Goal: Information Seeking & Learning: Understand process/instructions

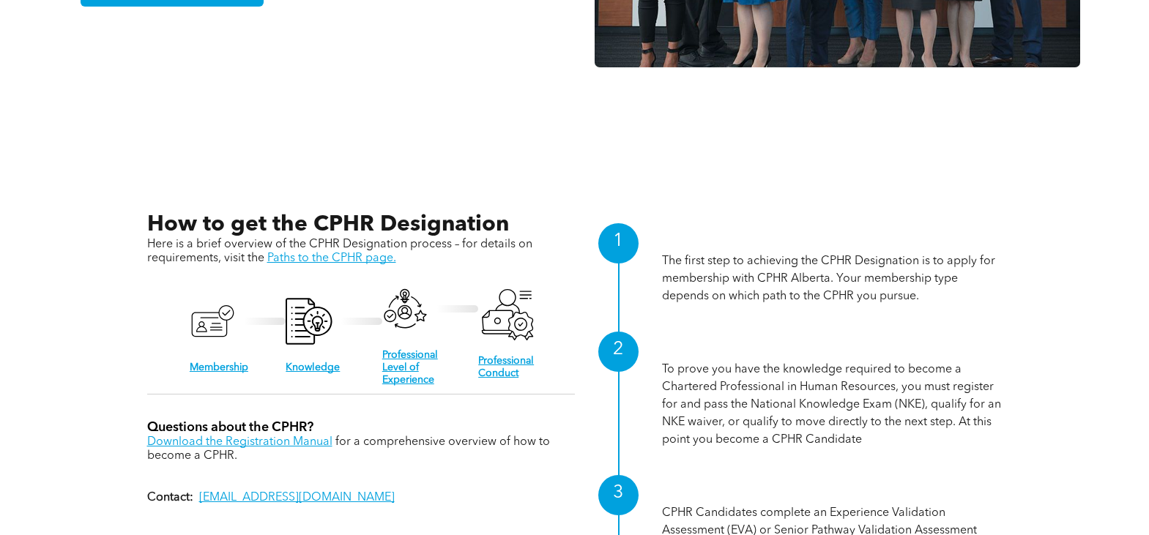
scroll to position [1378, 0]
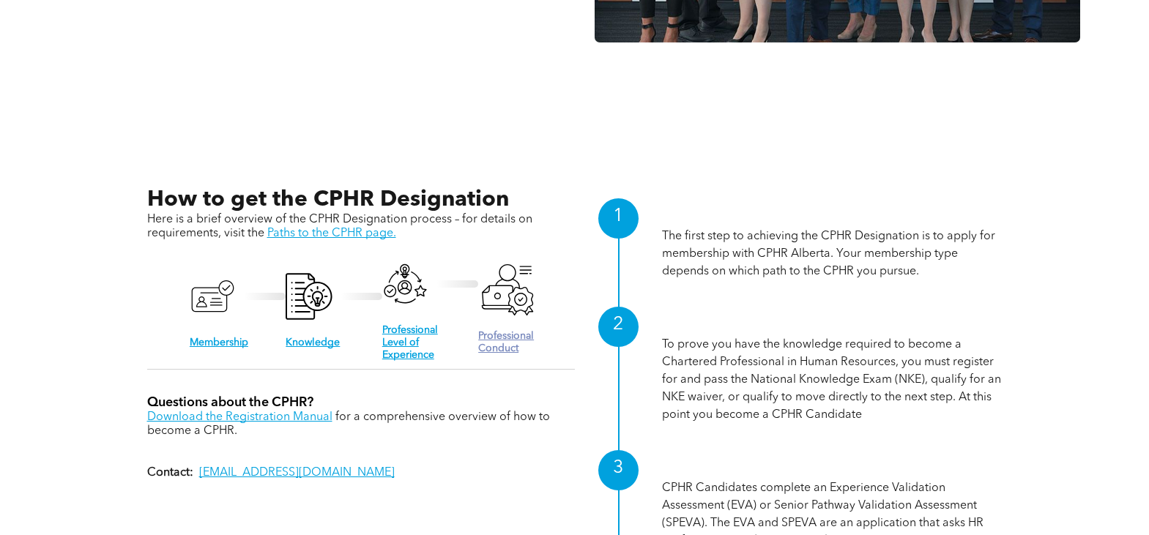
click at [507, 331] on link "Professional Conduct" at bounding box center [506, 342] width 56 height 23
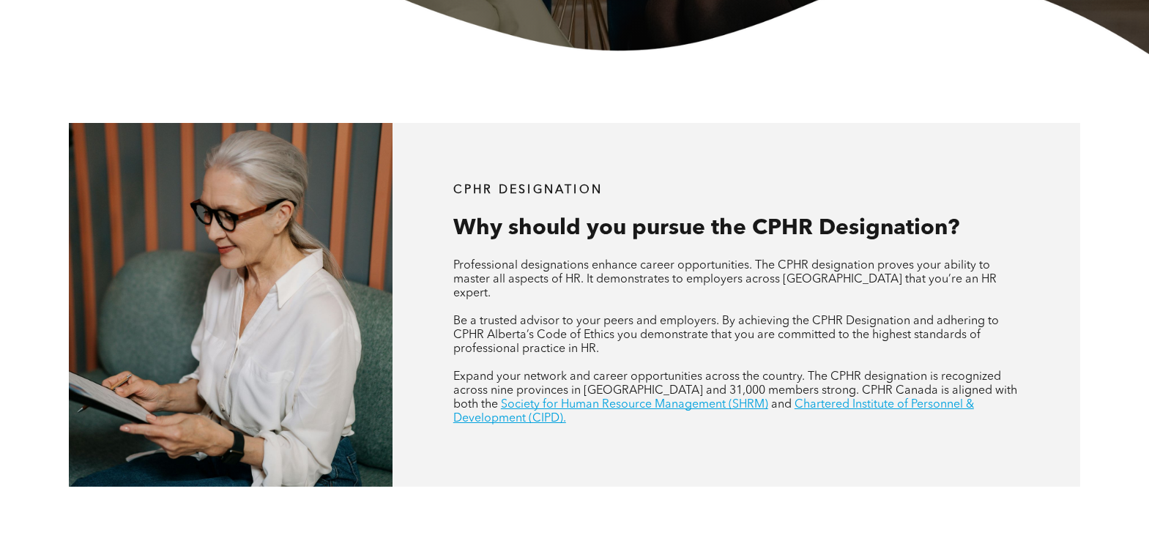
scroll to position [659, 0]
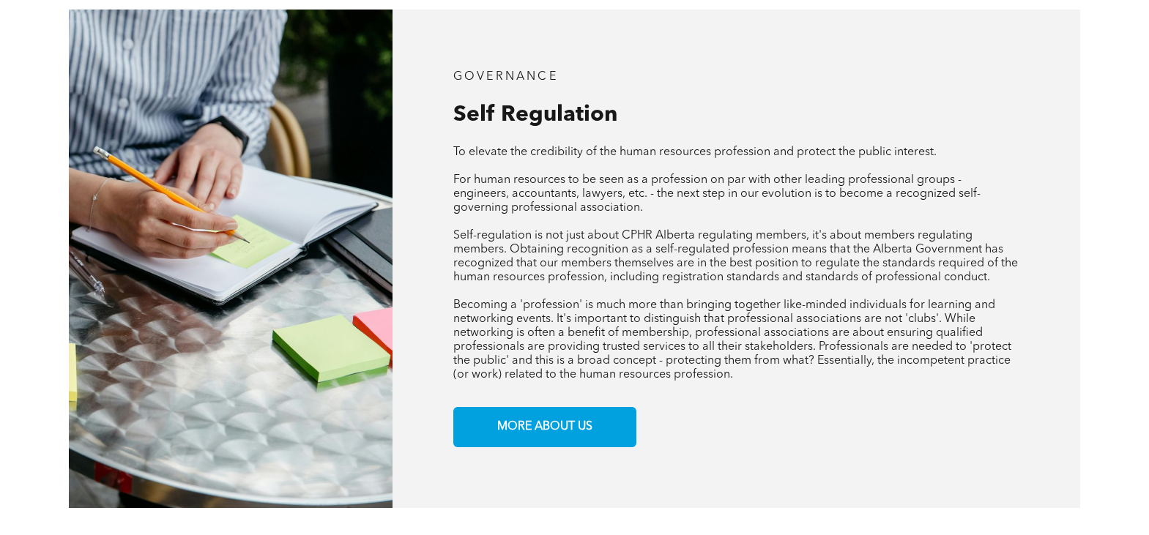
scroll to position [586, 0]
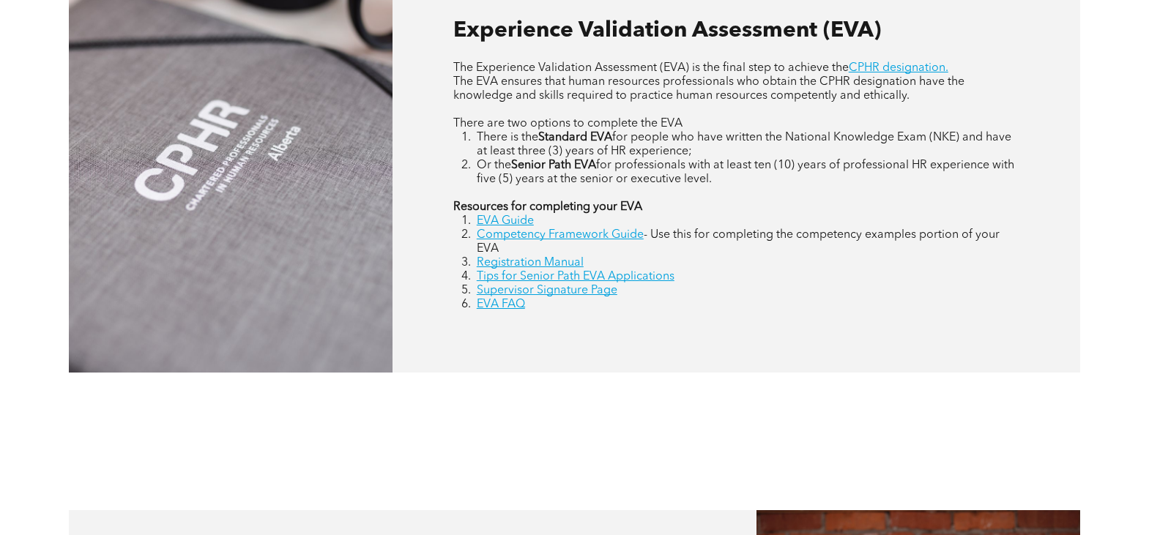
scroll to position [717, 0]
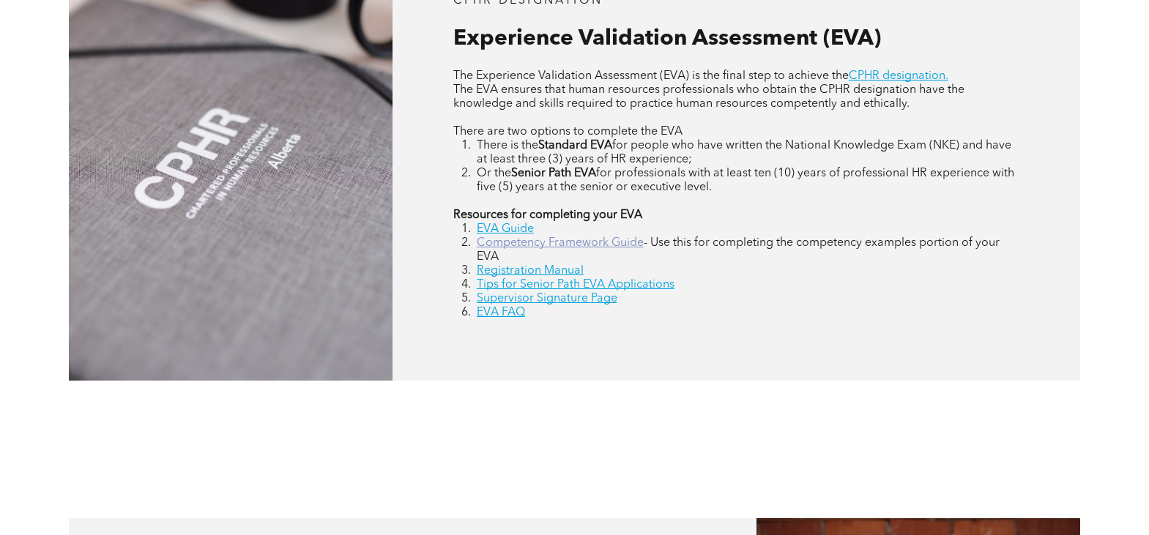
click at [571, 245] on link "Competency Framework Guide" at bounding box center [560, 243] width 167 height 12
